Goal: Find specific page/section: Find specific page/section

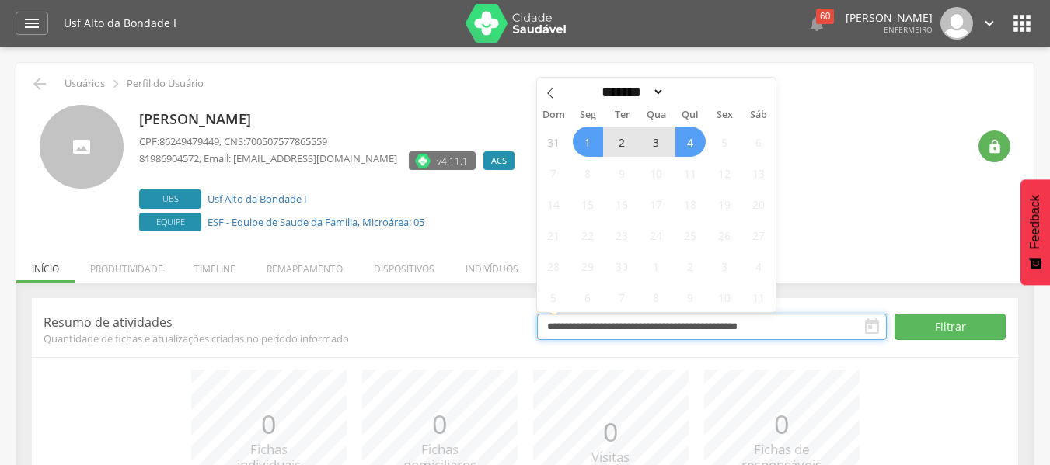
click at [827, 323] on input "**********" at bounding box center [712, 327] width 350 height 26
click at [552, 103] on span at bounding box center [550, 91] width 26 height 26
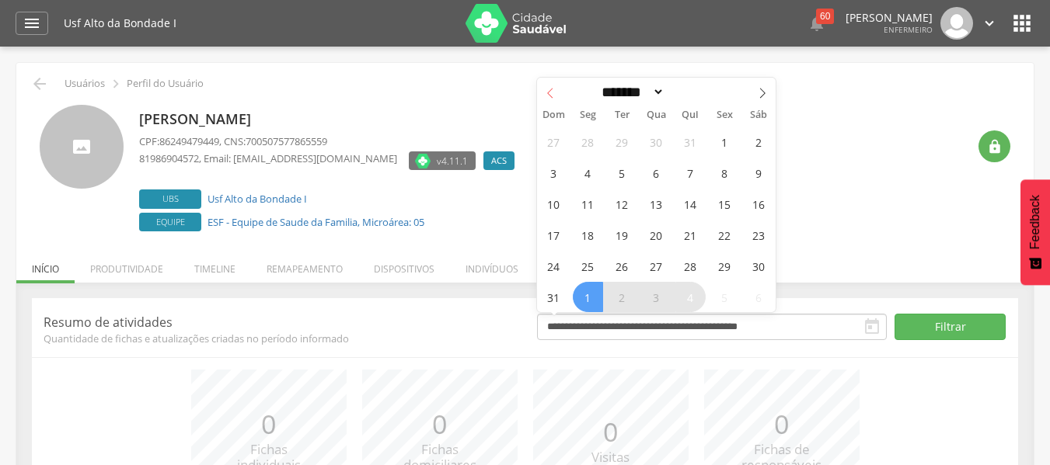
select select "*"
click at [726, 144] on span "1" at bounding box center [724, 142] width 30 height 30
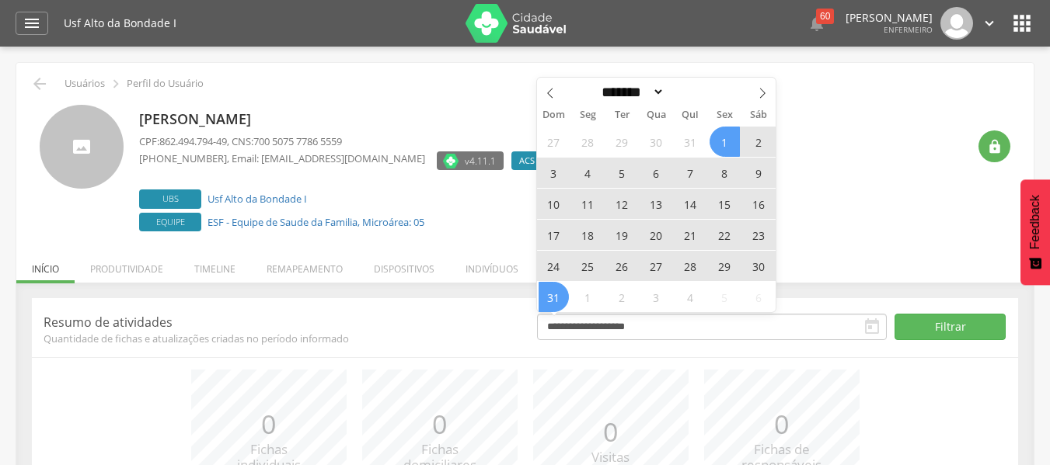
click at [559, 296] on span "31" at bounding box center [553, 297] width 30 height 30
type input "**********"
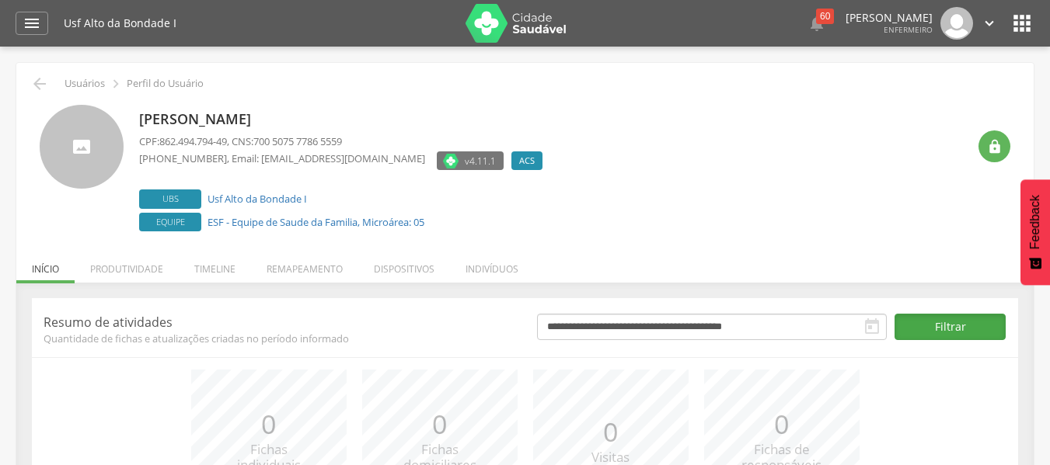
click at [932, 327] on button "Filtrar" at bounding box center [949, 327] width 111 height 26
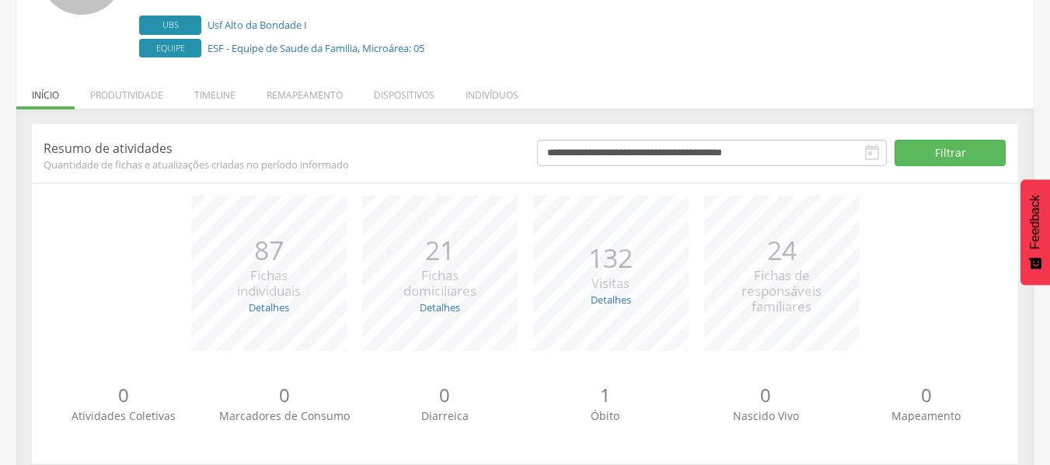
scroll to position [197, 0]
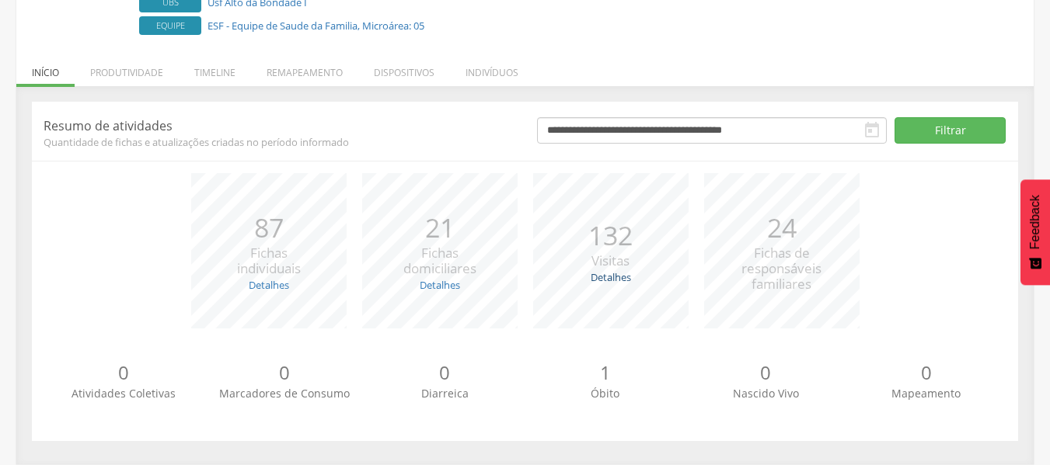
click at [608, 278] on link "Detalhes" at bounding box center [610, 277] width 40 height 14
click at [303, 65] on li "Remapeamento" at bounding box center [304, 68] width 107 height 37
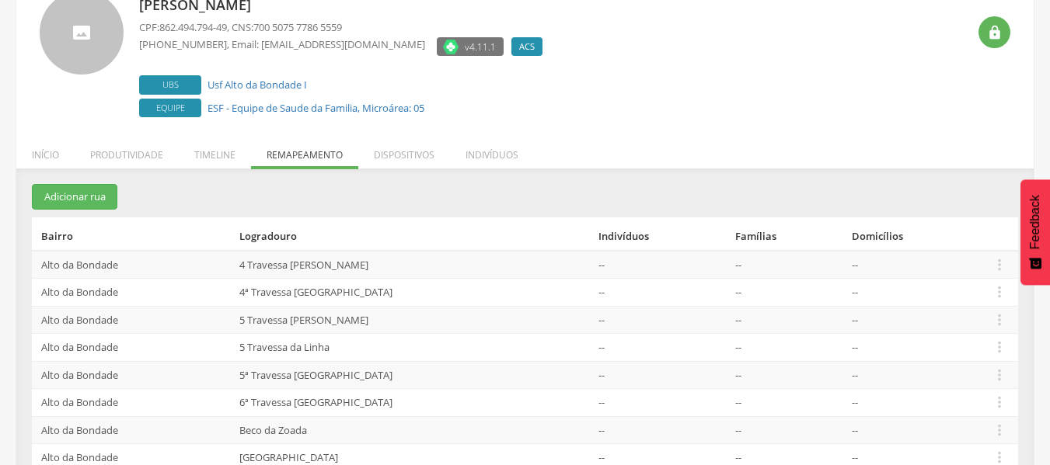
scroll to position [0, 0]
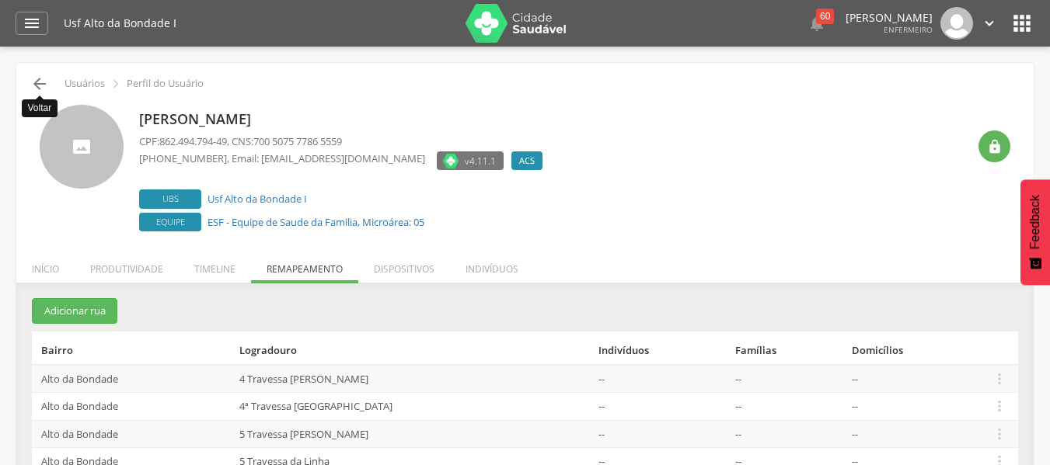
click at [37, 80] on icon "" at bounding box center [39, 84] width 19 height 19
click at [35, 81] on icon "" at bounding box center [39, 84] width 19 height 19
